Goal: Information Seeking & Learning: Learn about a topic

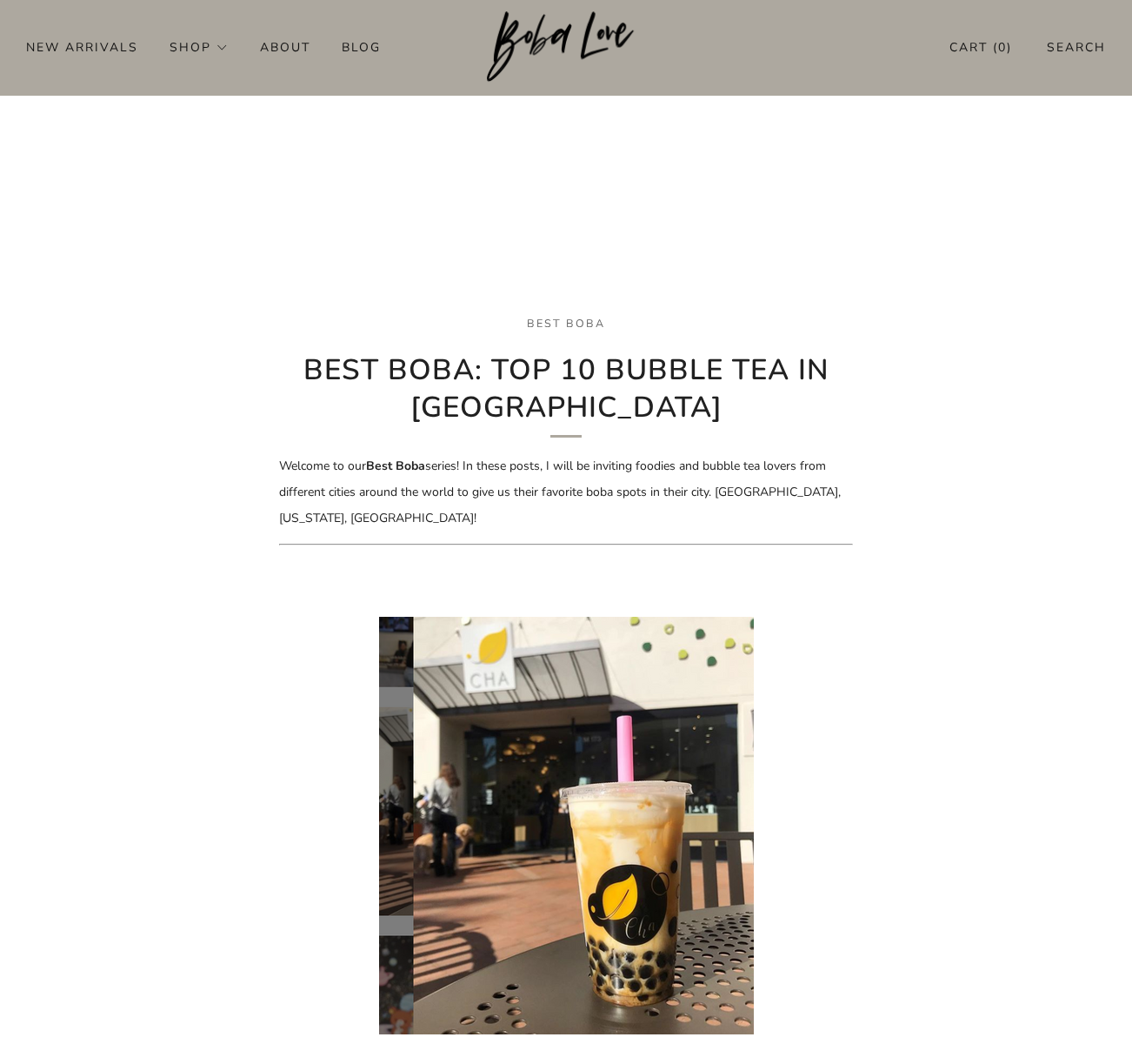
scroll to position [178, 0]
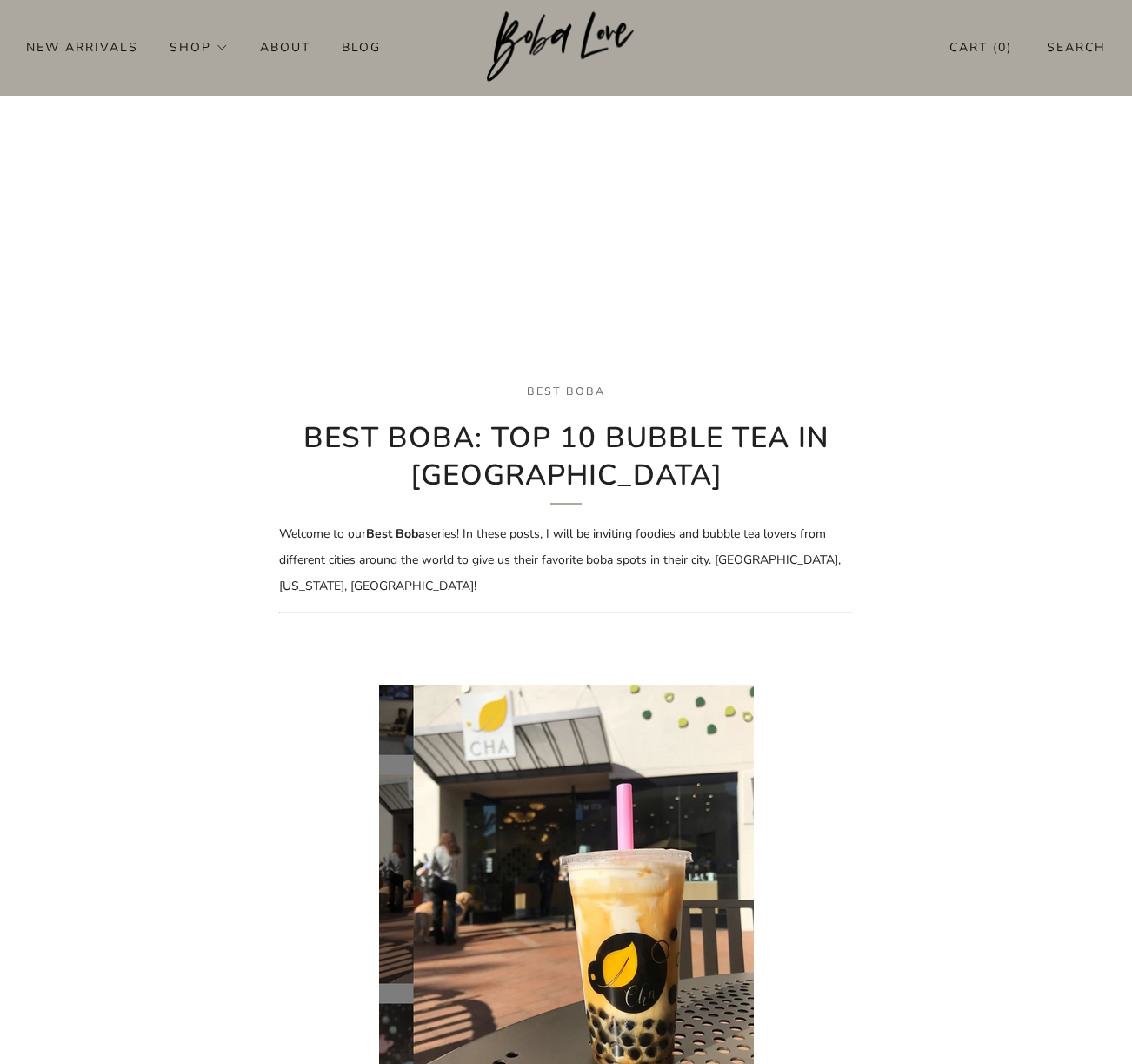
click at [507, 546] on p "Welcome to our Best Boba series! In these posts, I will be inviting foodies and…" at bounding box center [565, 559] width 574 height 78
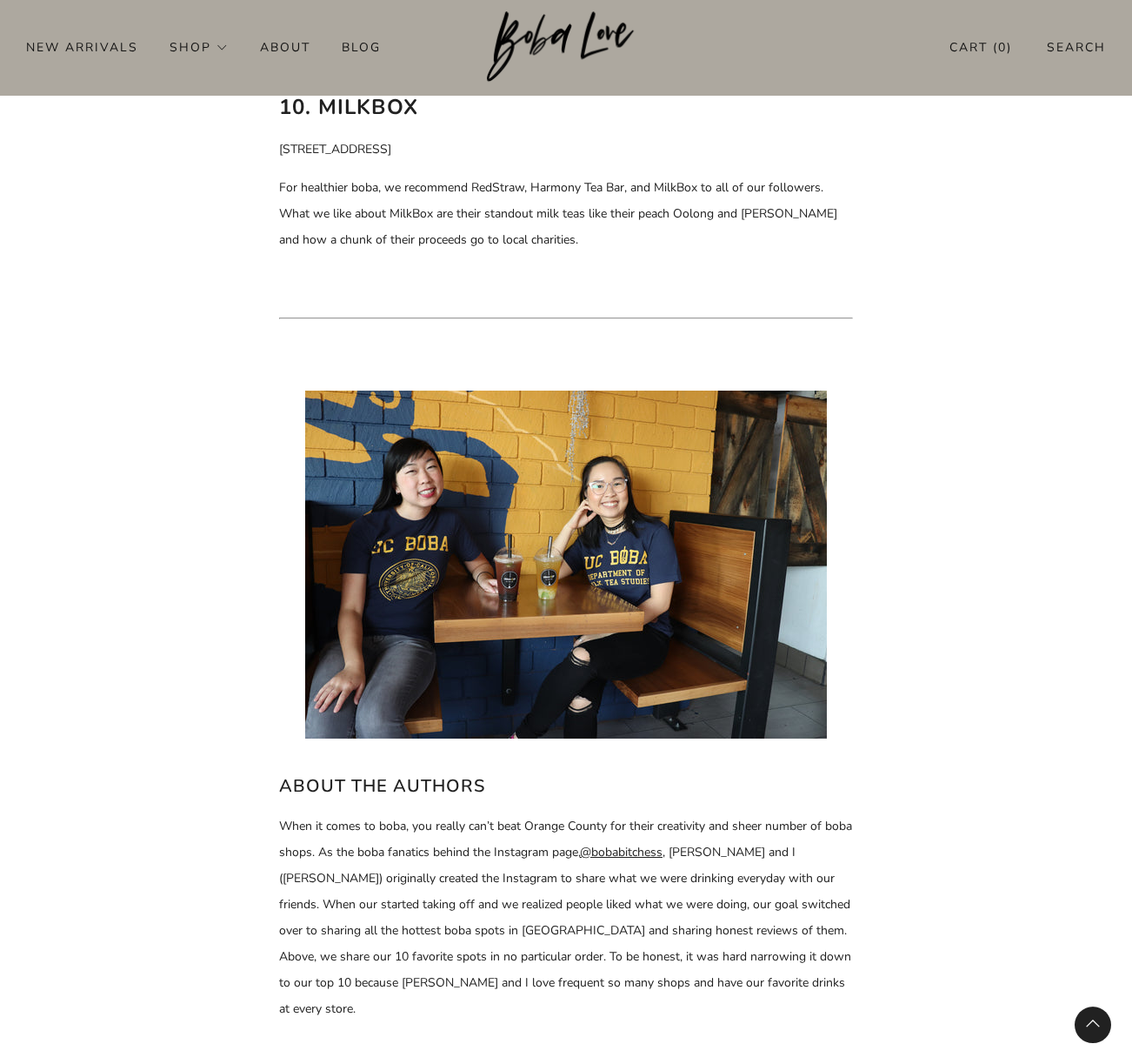
scroll to position [7274, 0]
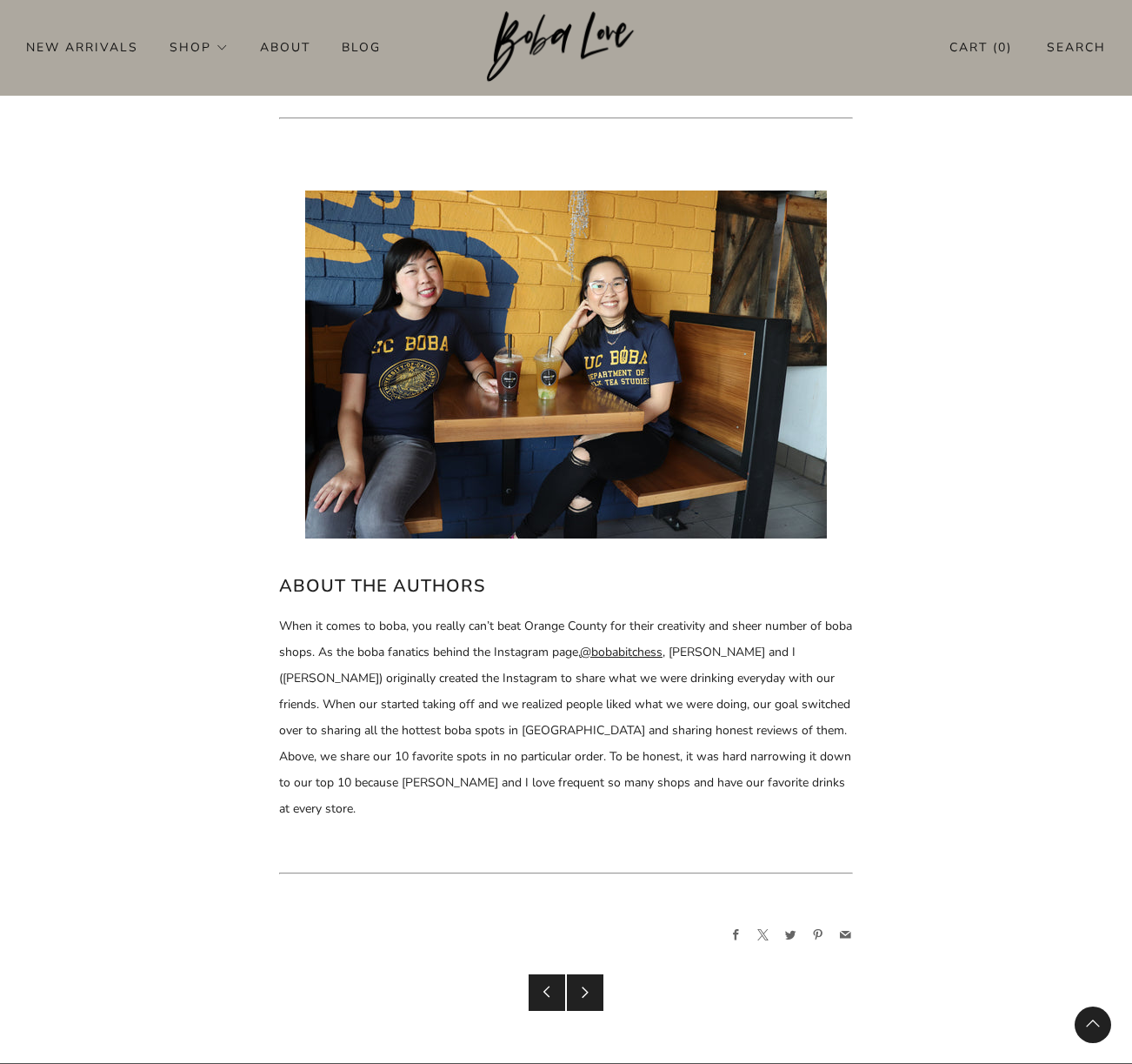
click at [663, 644] on link "@bobabitchess" at bounding box center [622, 652] width 83 height 16
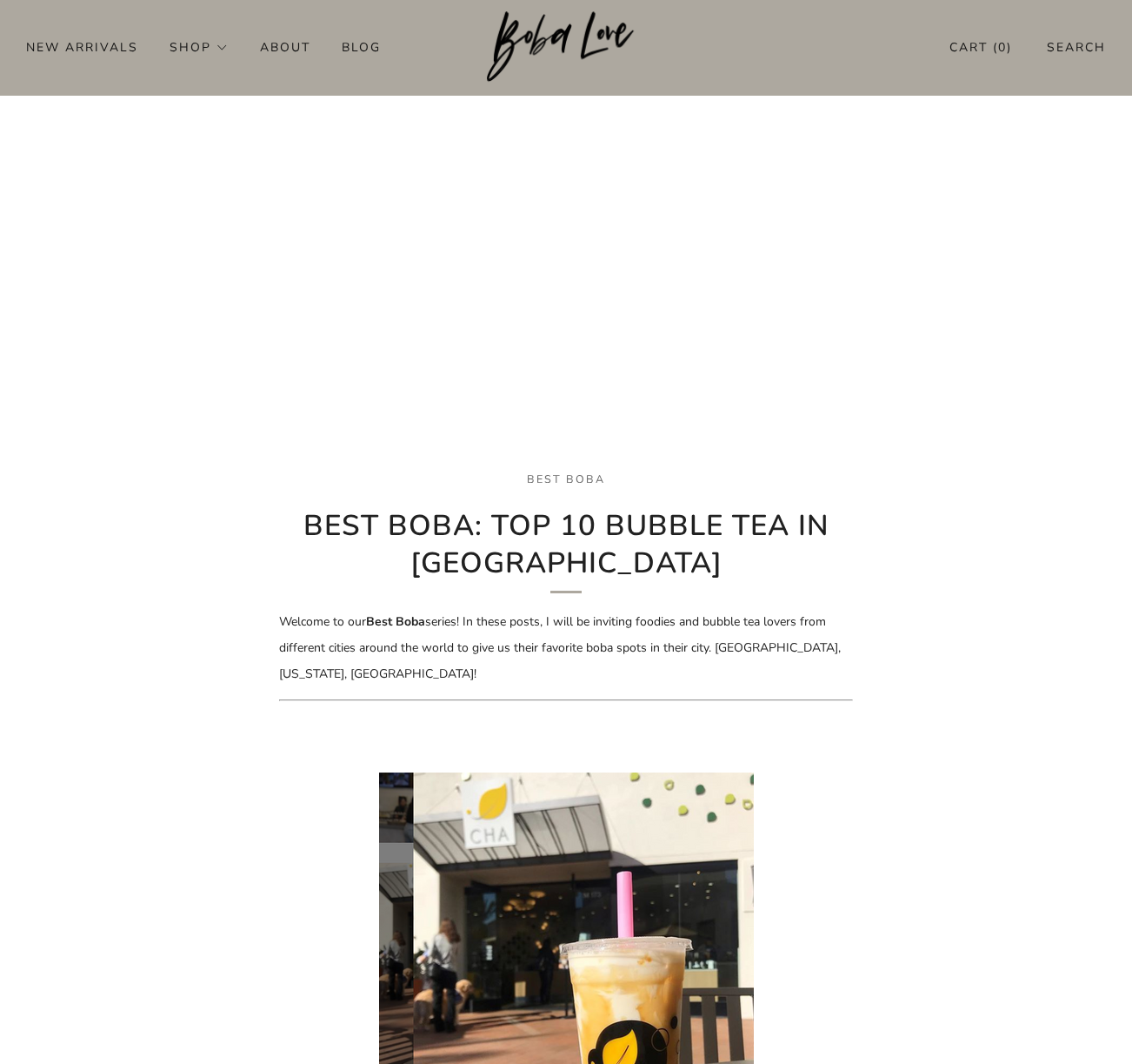
scroll to position [88, 0]
click at [610, 635] on p "Welcome to our Best Boba series! In these posts, I will be inviting foodies and…" at bounding box center [565, 648] width 574 height 78
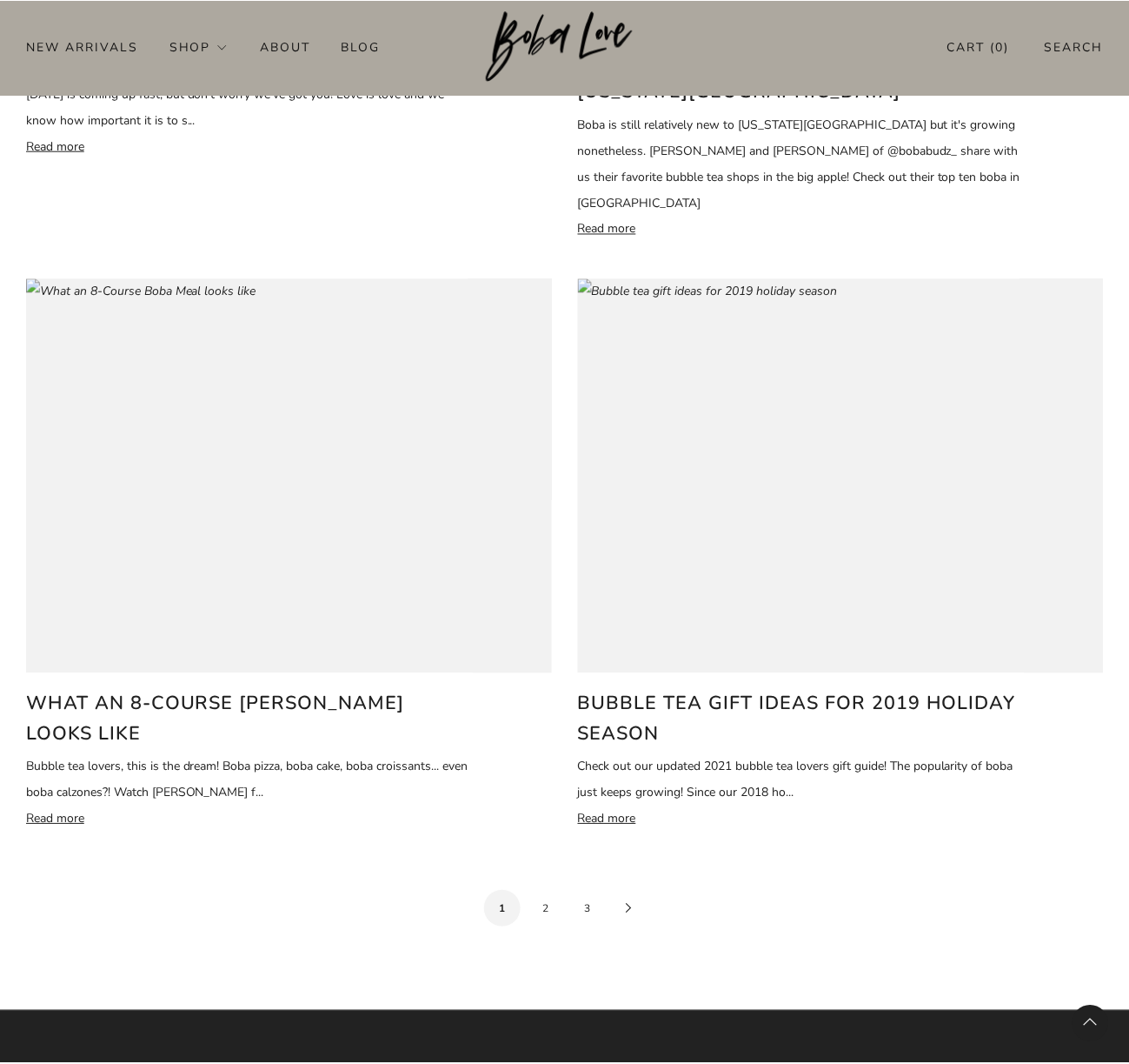
scroll to position [3016, 0]
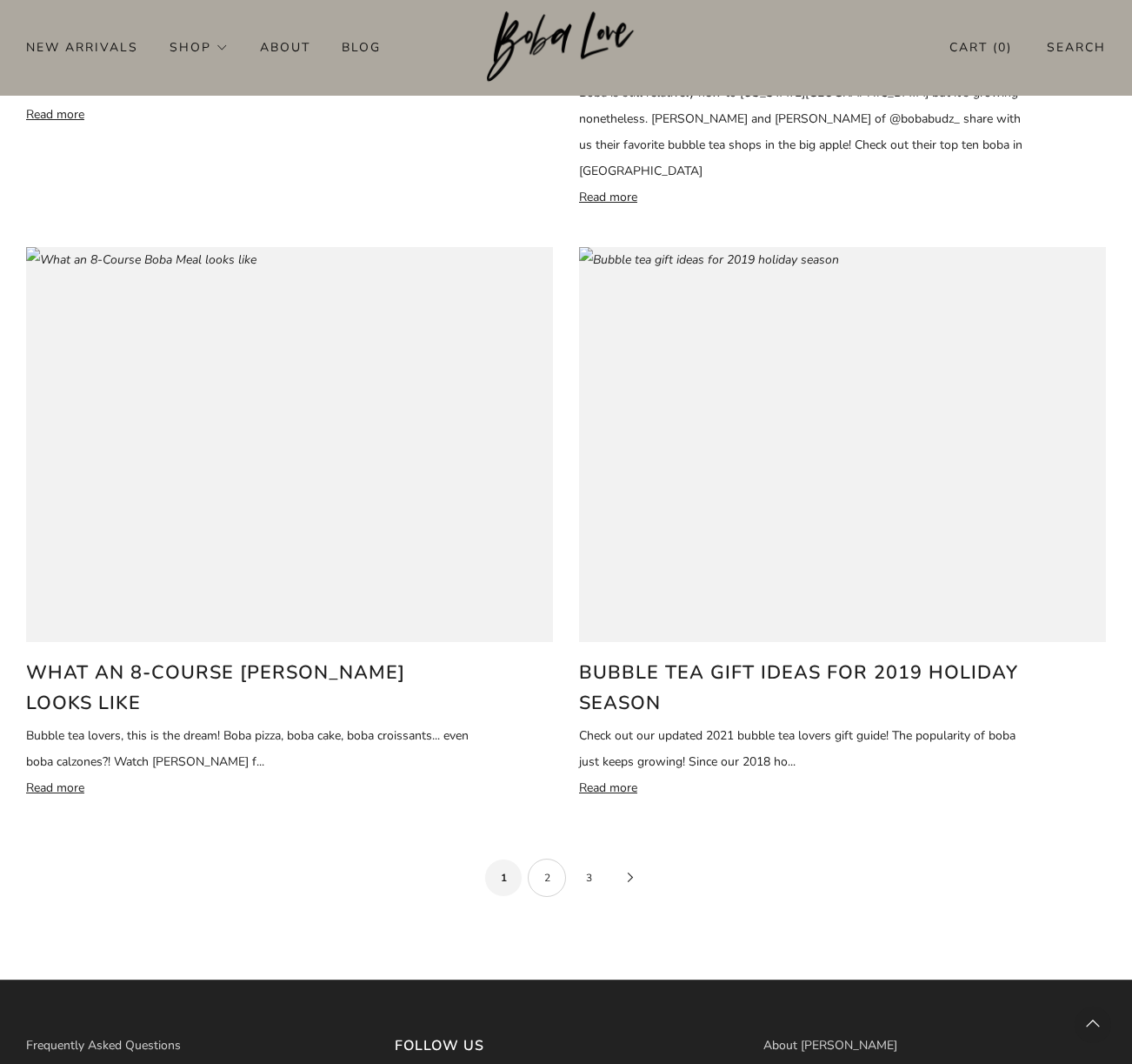
click at [544, 858] on link "2" at bounding box center [547, 878] width 38 height 38
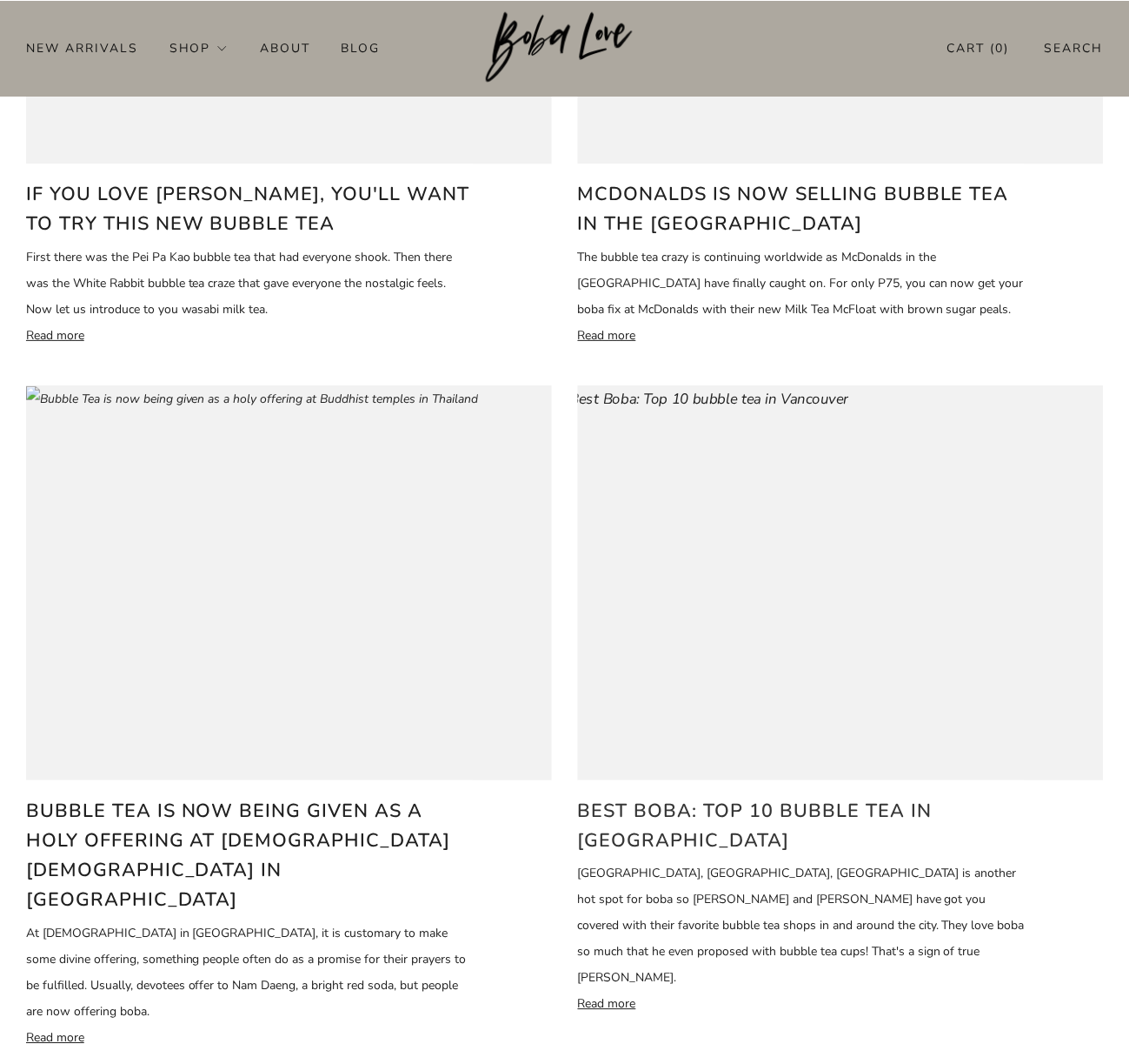
scroll to position [532, 0]
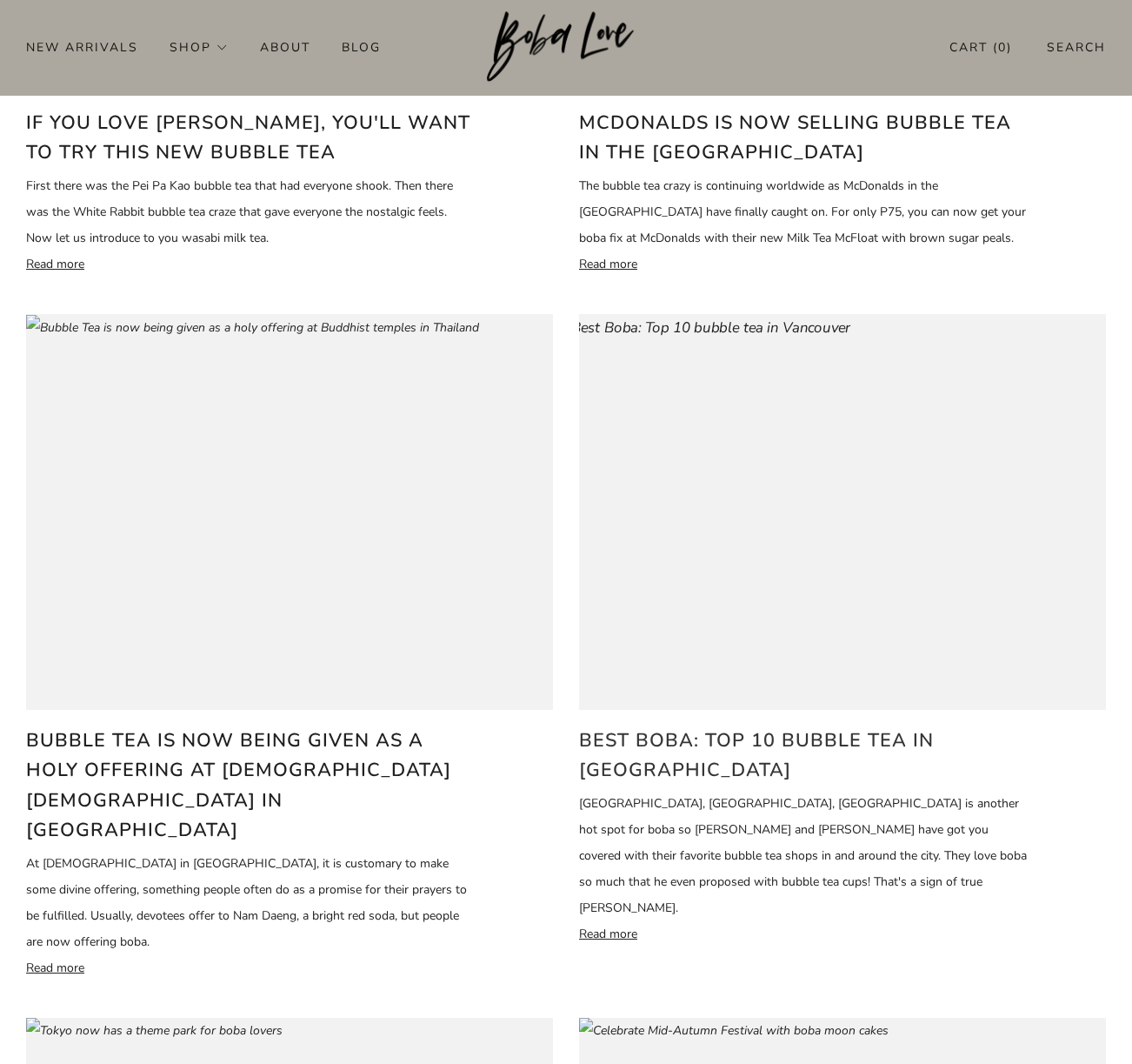
click at [709, 742] on h2 "Best Boba: Top 10 bubble tea in Vancouver" at bounding box center [803, 755] width 448 height 60
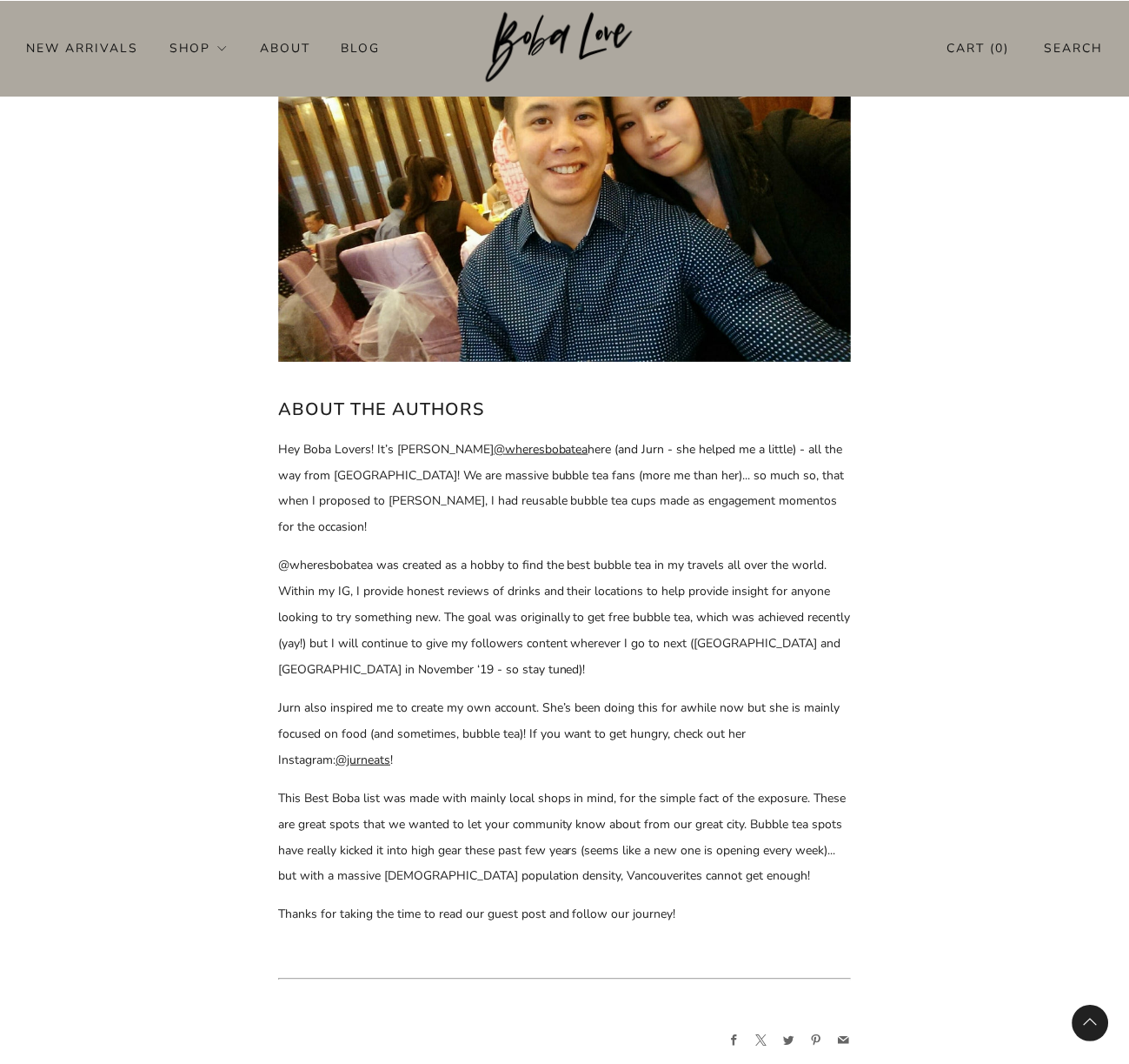
scroll to position [8427, 0]
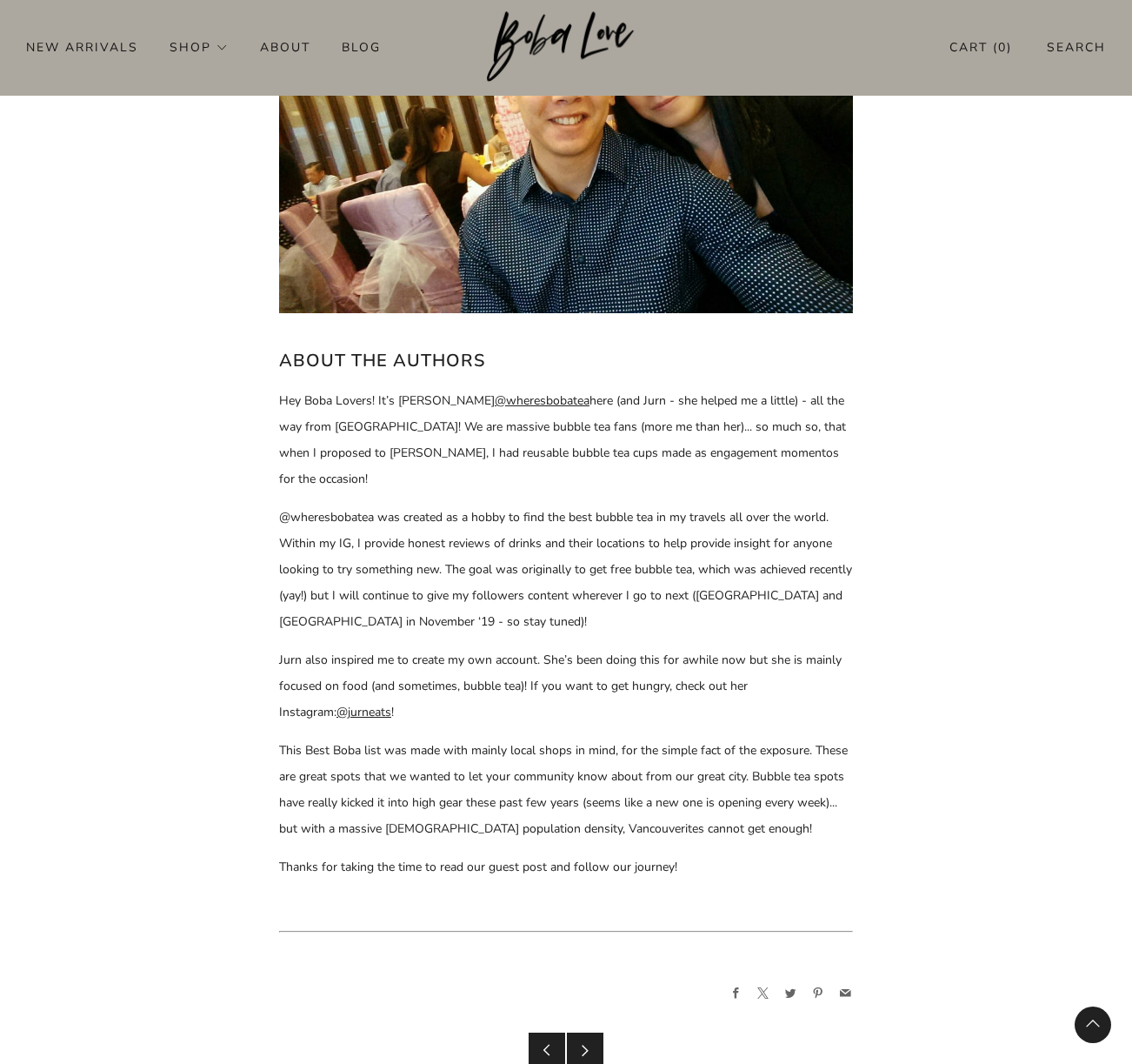
click at [633, 751] on p "This Best Boba list was made with mainly local shops in mind, for the simple fa…" at bounding box center [565, 789] width 574 height 105
click at [600, 795] on p "This Best Boba list was made with mainly local shops in mind, for the simple fa…" at bounding box center [565, 789] width 574 height 105
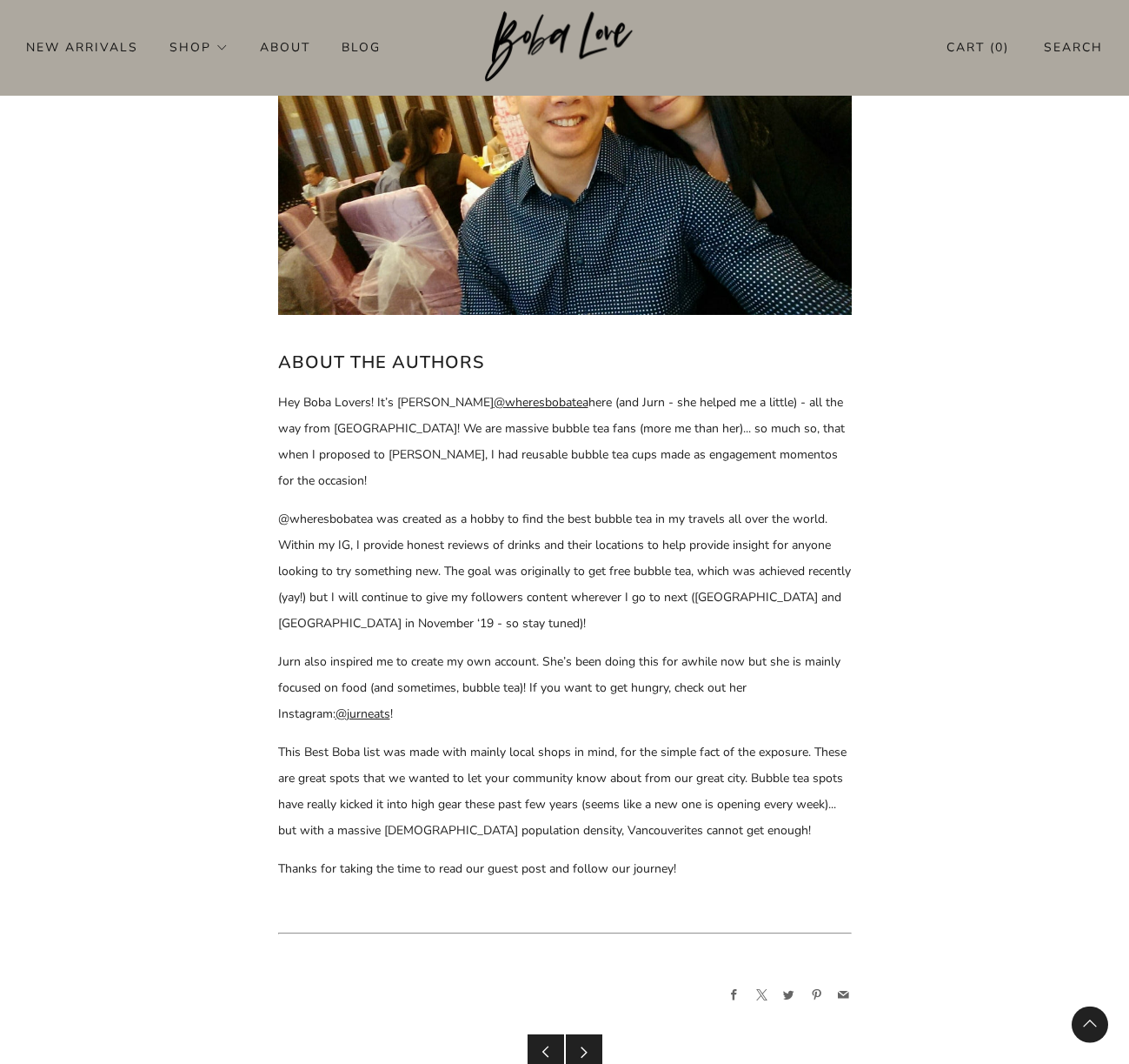
scroll to position [0, 0]
